Goal: Task Accomplishment & Management: Manage account settings

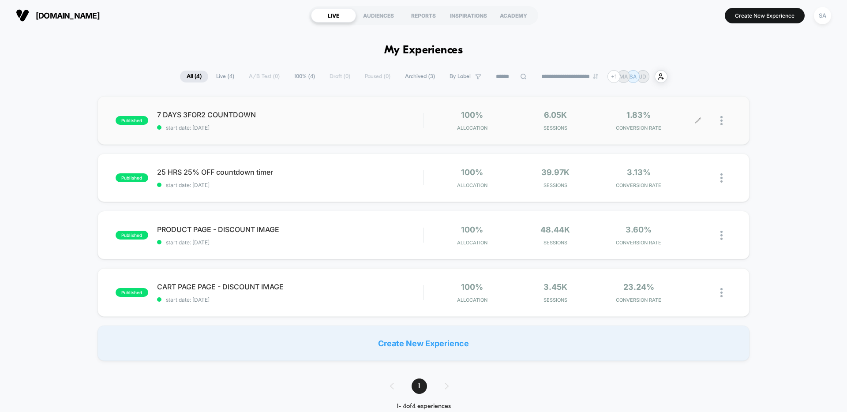
click at [725, 118] on div at bounding box center [725, 120] width 11 height 21
click at [261, 73] on div "**********" at bounding box center [423, 76] width 487 height 13
click at [826, 20] on div "SA" at bounding box center [822, 15] width 17 height 17
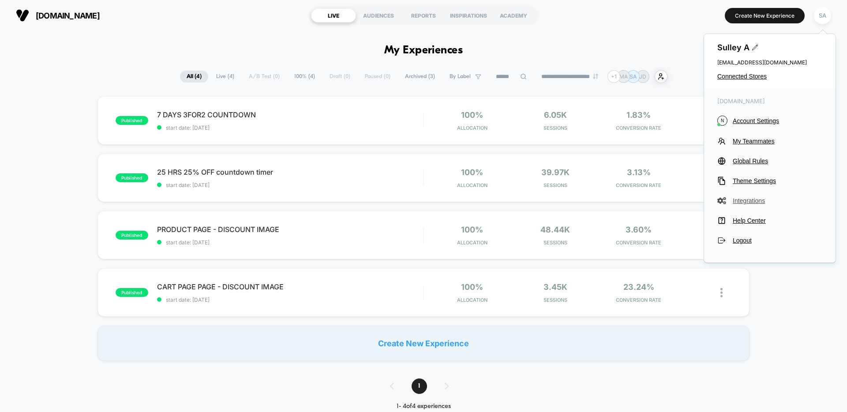
click at [743, 200] on span "Integrations" at bounding box center [778, 200] width 90 height 7
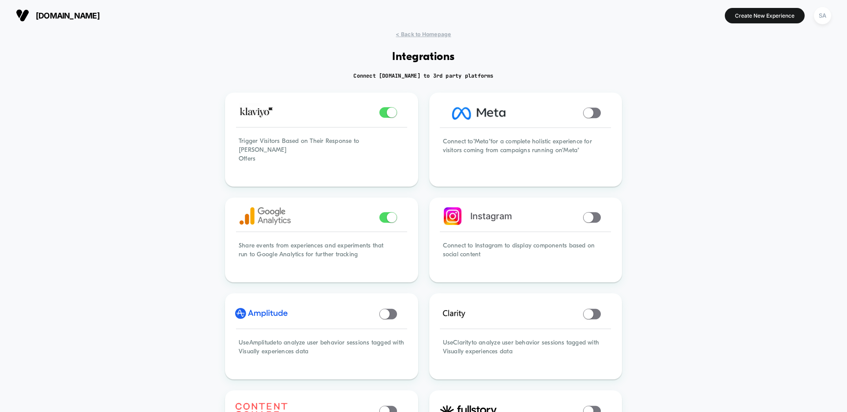
click at [815, 21] on button "SA" at bounding box center [822, 16] width 22 height 18
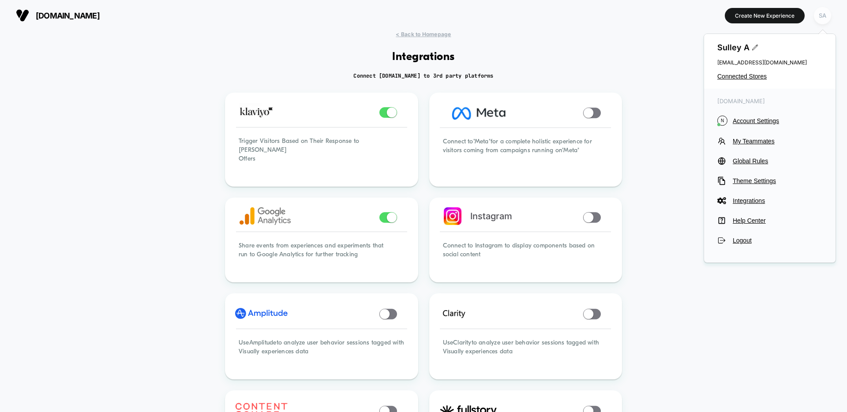
click at [820, 21] on div "SA" at bounding box center [822, 15] width 17 height 17
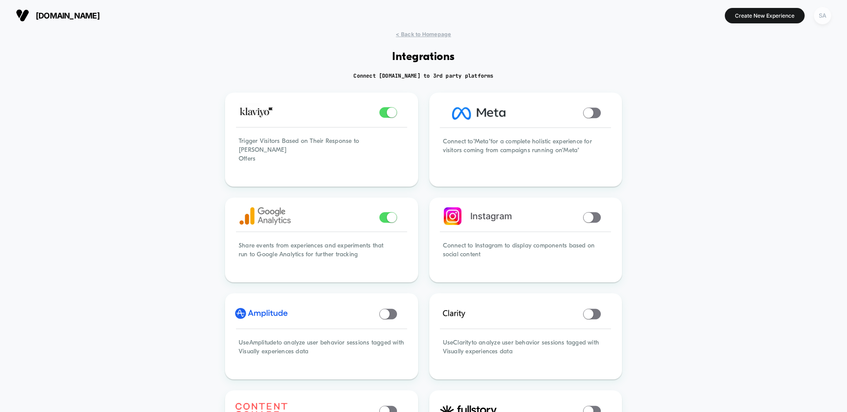
click at [820, 21] on div "SA" at bounding box center [822, 15] width 17 height 17
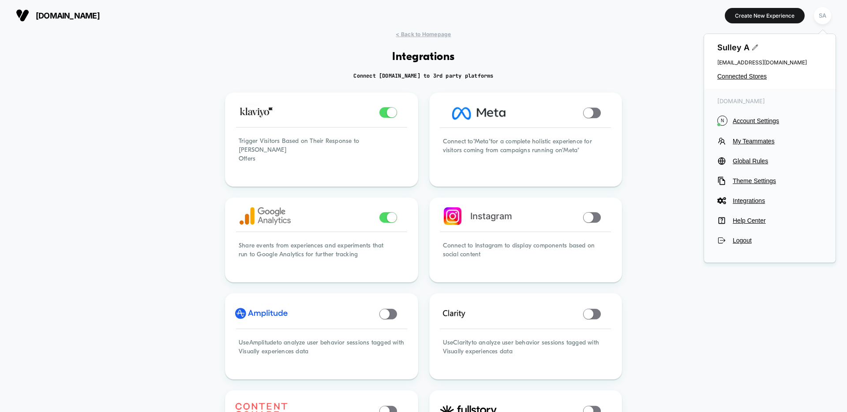
drag, startPoint x: 532, startPoint y: 92, endPoint x: 364, endPoint y: 20, distance: 182.6
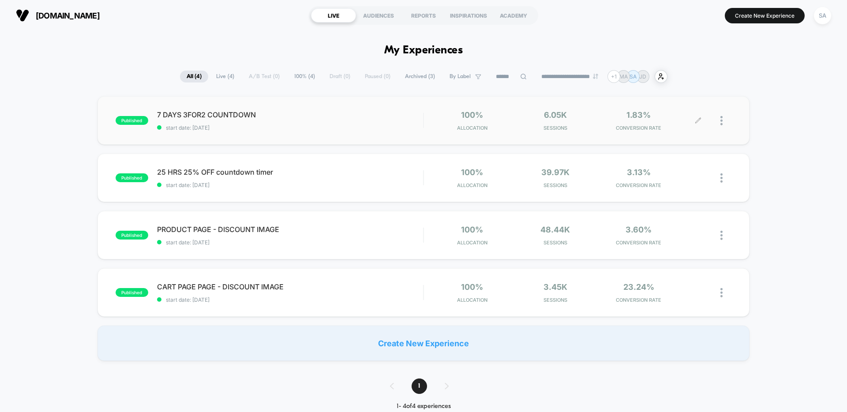
click at [724, 124] on div at bounding box center [725, 120] width 11 height 21
click at [660, 67] on div "Edit" at bounding box center [676, 70] width 79 height 20
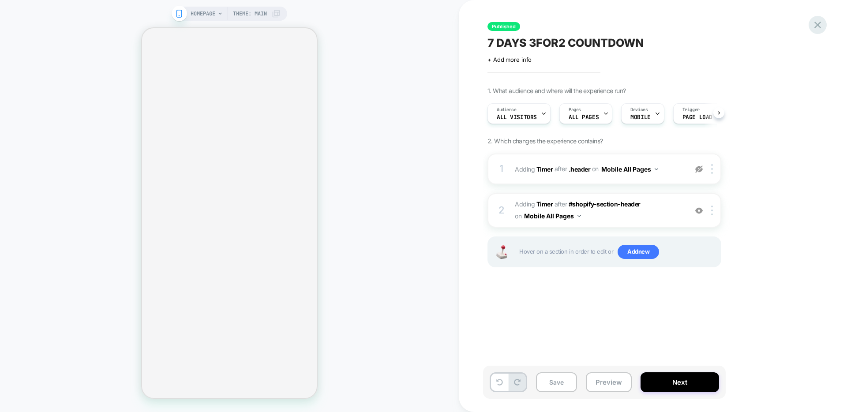
click at [822, 24] on icon at bounding box center [818, 25] width 12 height 12
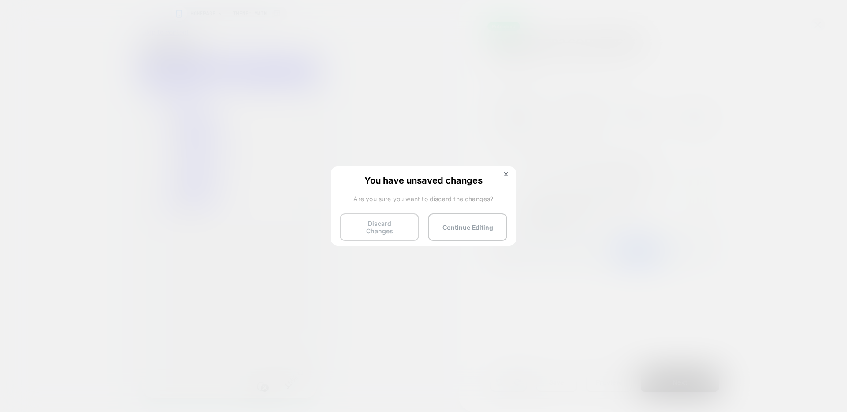
click at [394, 232] on button "Discard Changes" at bounding box center [379, 227] width 79 height 27
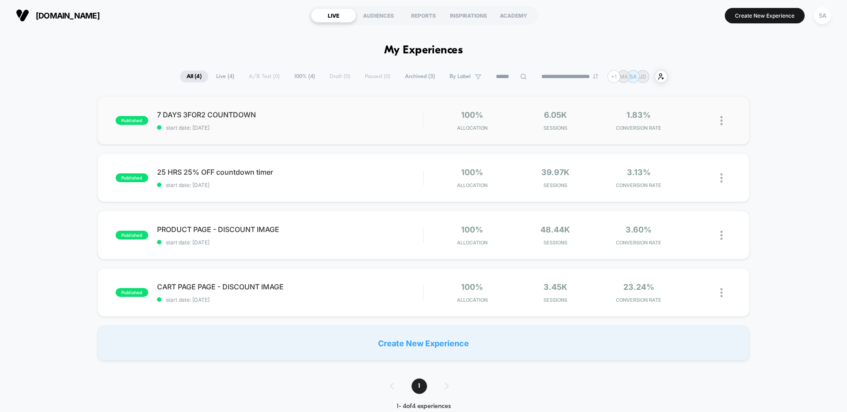
click at [720, 121] on img at bounding box center [721, 120] width 2 height 9
click at [697, 117] on div "Pause" at bounding box center [676, 111] width 79 height 20
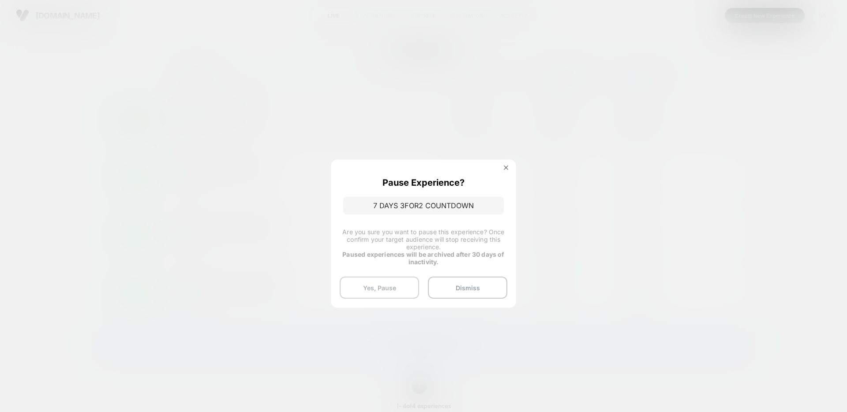
click at [414, 291] on button "Yes, Pause" at bounding box center [379, 288] width 79 height 22
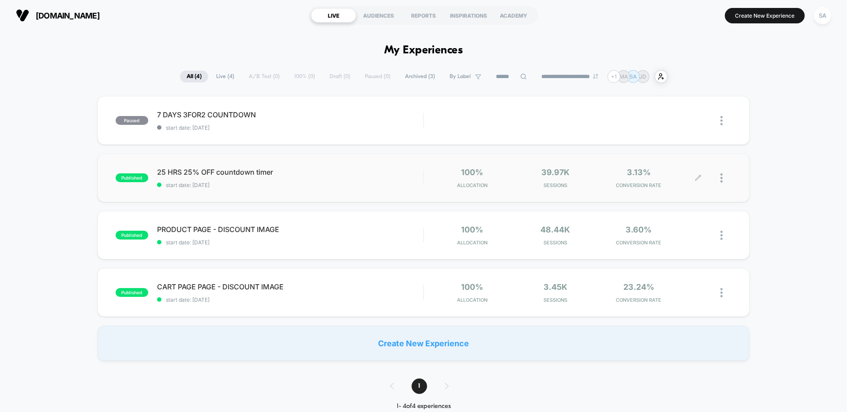
click at [724, 177] on div at bounding box center [725, 178] width 11 height 21
click at [700, 167] on div "Pause" at bounding box center [676, 168] width 79 height 20
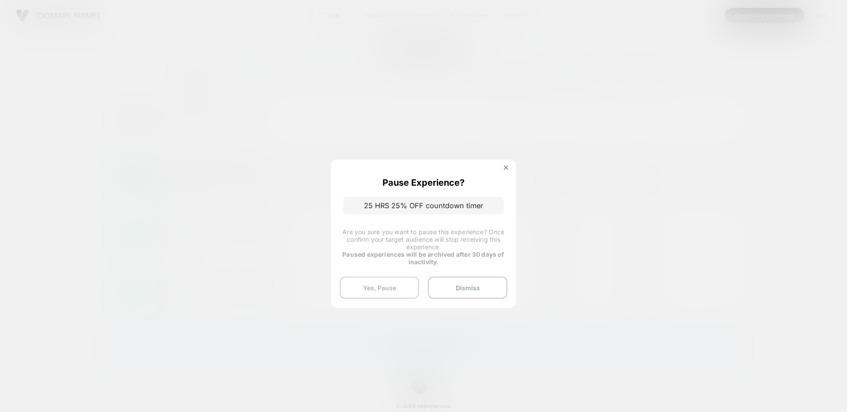
click at [408, 281] on button "Yes, Pause" at bounding box center [379, 288] width 79 height 22
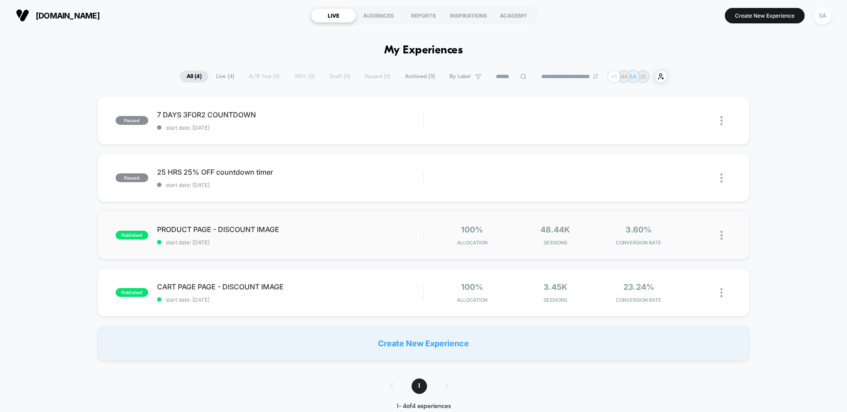
click at [721, 237] on img at bounding box center [721, 235] width 2 height 9
click at [660, 229] on div "Pause" at bounding box center [676, 226] width 79 height 20
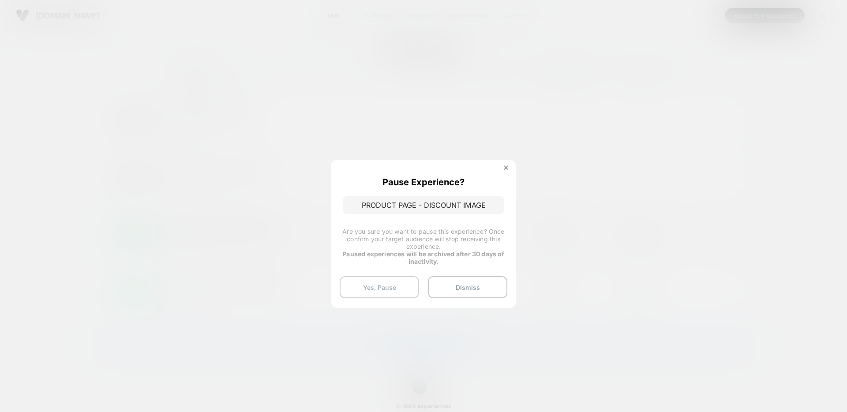
click at [404, 280] on button "Yes, Pause" at bounding box center [379, 287] width 79 height 22
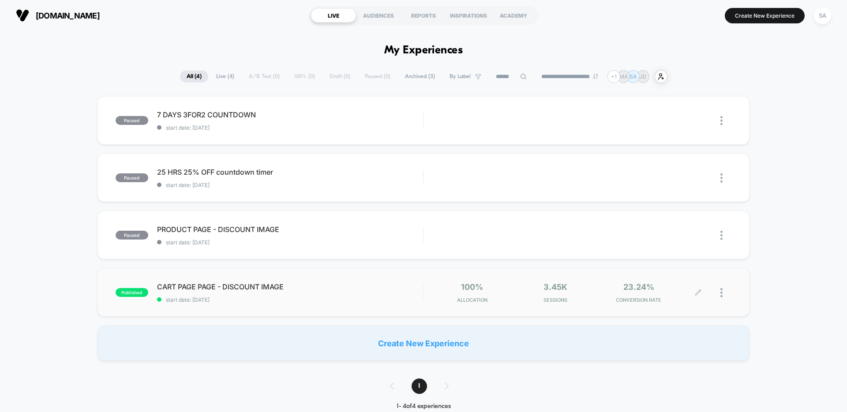
click at [724, 296] on div at bounding box center [725, 292] width 11 height 21
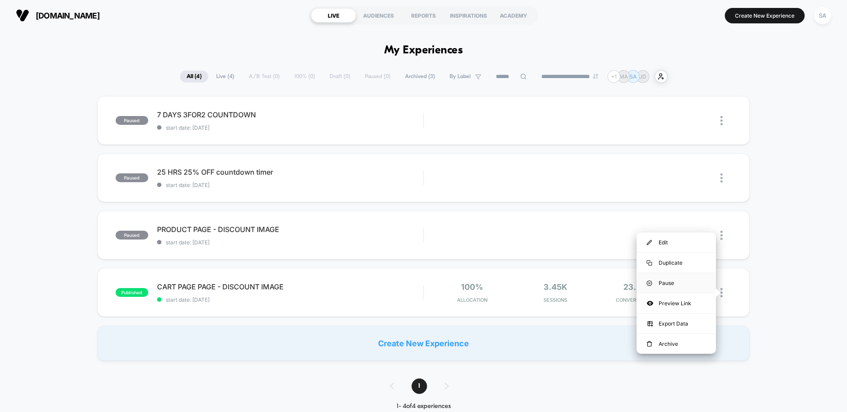
click at [648, 282] on img at bounding box center [649, 283] width 5 height 5
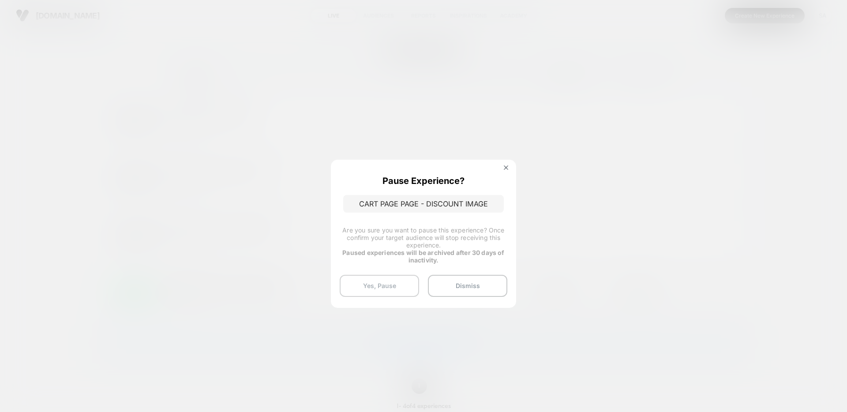
click at [397, 286] on button "Yes, Pause" at bounding box center [379, 286] width 79 height 22
